Goal: Information Seeking & Learning: Learn about a topic

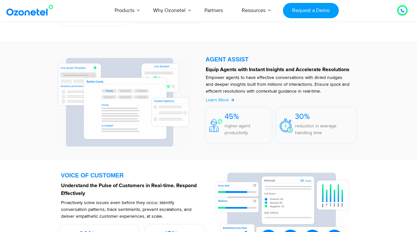
scroll to position [833, 0]
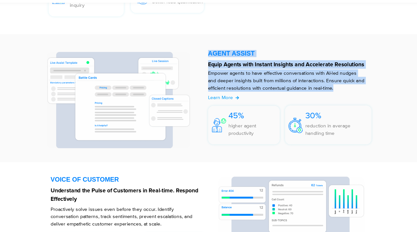
drag, startPoint x: 192, startPoint y: 49, endPoint x: 311, endPoint y: 85, distance: 123.9
click at [311, 85] on div "AGENT ASSIST Equip Agents with Instant Insights and Accelerate Resolutions Empo…" at bounding box center [283, 109] width 160 height 92
click at [318, 94] on div "Empower agents to have effective conversations with AI-led nudges and deeper in…" at bounding box center [281, 99] width 151 height 11
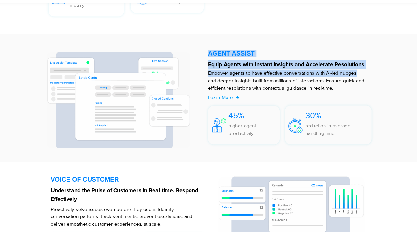
drag, startPoint x: 192, startPoint y: 49, endPoint x: 327, endPoint y: 69, distance: 136.0
click at [327, 69] on div "AGENT ASSIST Equip Agents with Instant Insights and Accelerate Resolutions Empo…" at bounding box center [283, 109] width 160 height 92
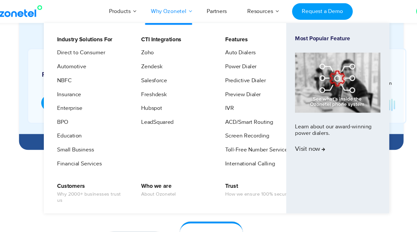
scroll to position [329, 0]
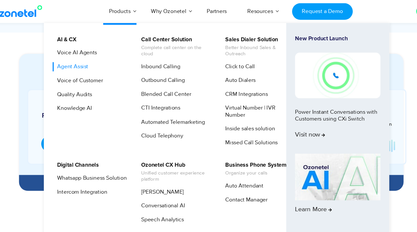
click at [74, 62] on link "Agent Assist" at bounding box center [80, 61] width 34 height 8
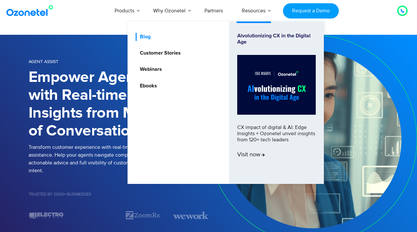
click at [144, 36] on link "Blog" at bounding box center [144, 37] width 16 height 8
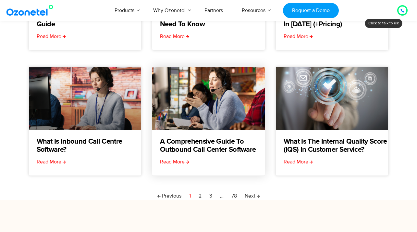
scroll to position [175, 0]
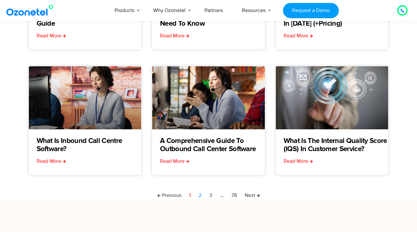
click at [201, 193] on link "Page 2" at bounding box center [200, 195] width 3 height 8
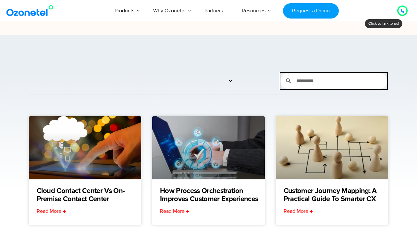
click at [298, 81] on input "Search" at bounding box center [339, 81] width 96 height 16
type input "**********"
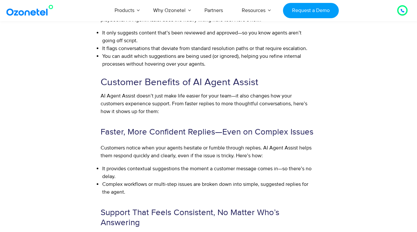
scroll to position [2411, 0]
